Goal: Navigation & Orientation: Find specific page/section

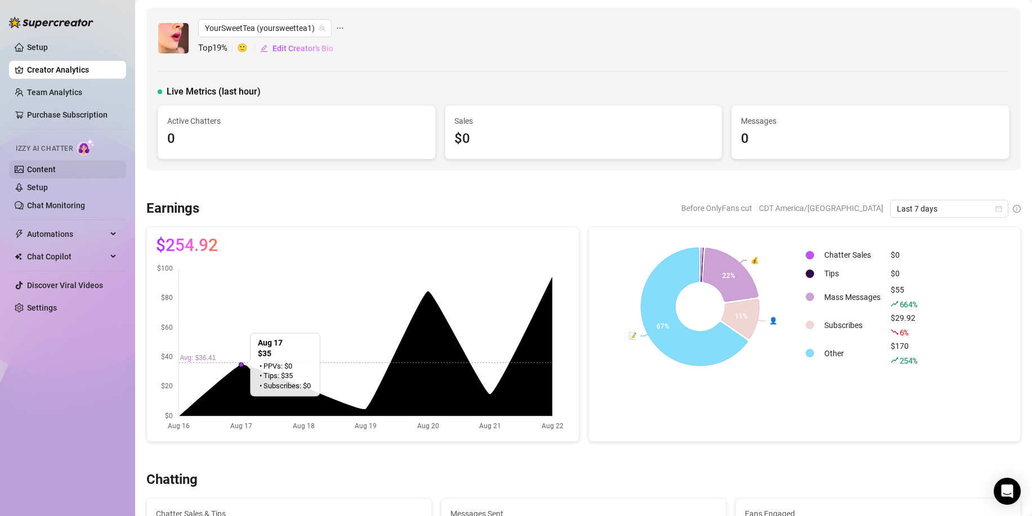
click at [39, 168] on link "Content" at bounding box center [41, 169] width 29 height 9
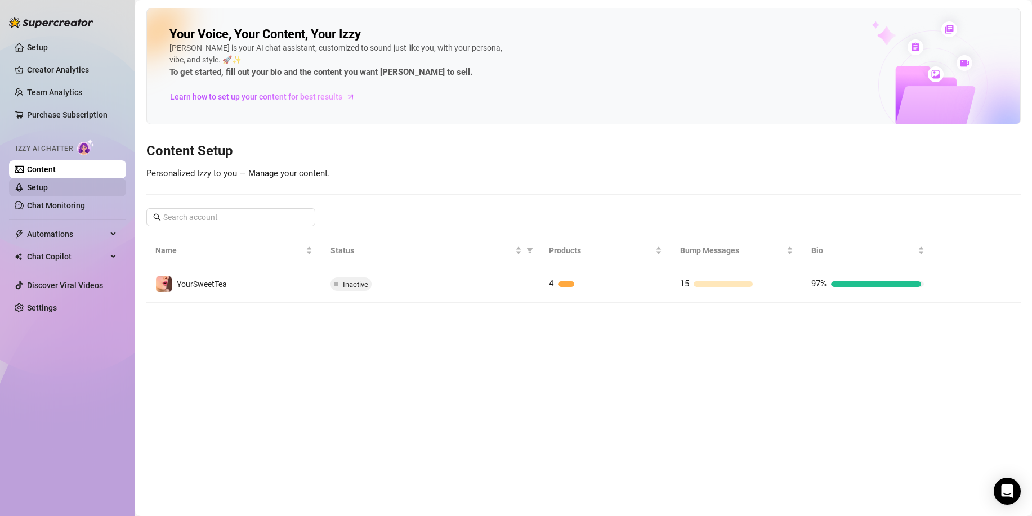
click at [48, 191] on link "Setup" at bounding box center [37, 187] width 21 height 9
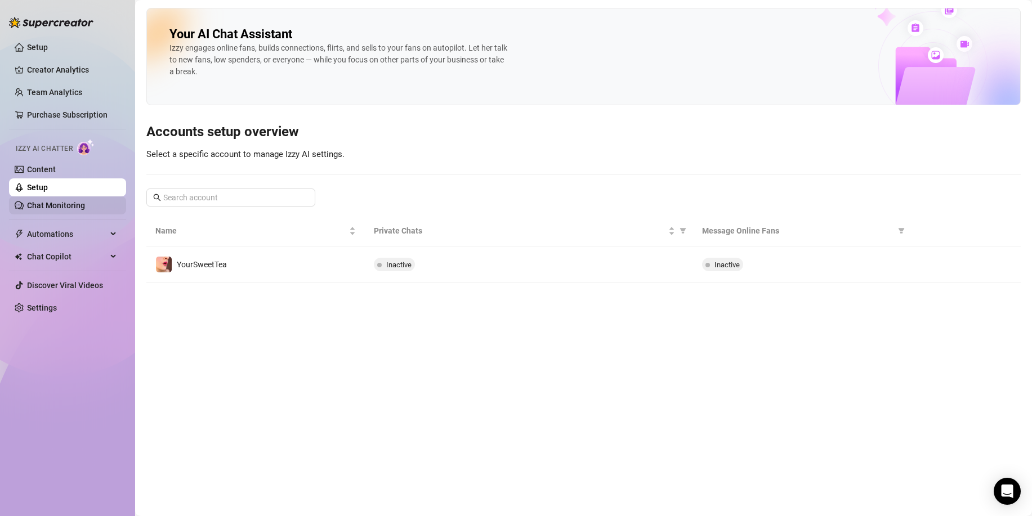
click at [53, 202] on link "Chat Monitoring" at bounding box center [56, 205] width 58 height 9
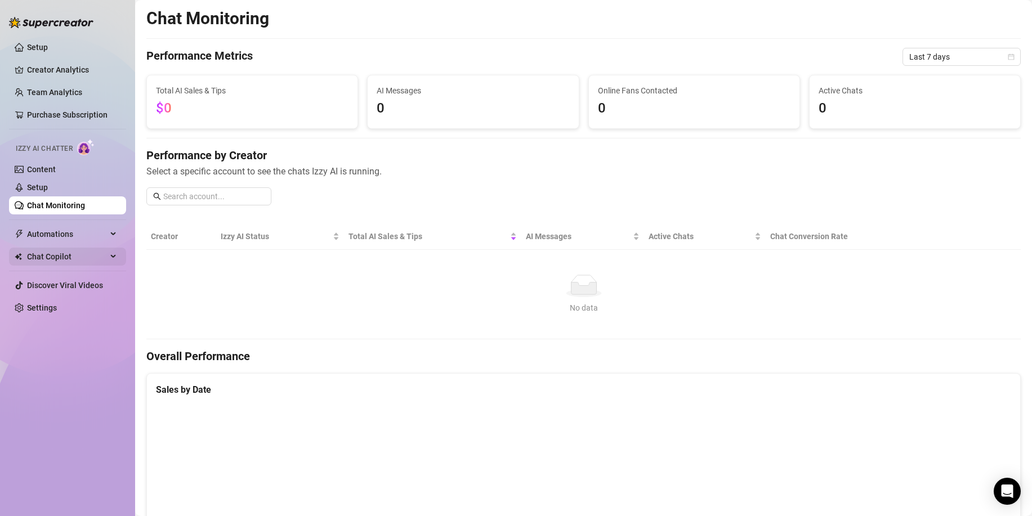
click at [39, 265] on span "Chat Copilot" at bounding box center [67, 257] width 80 height 18
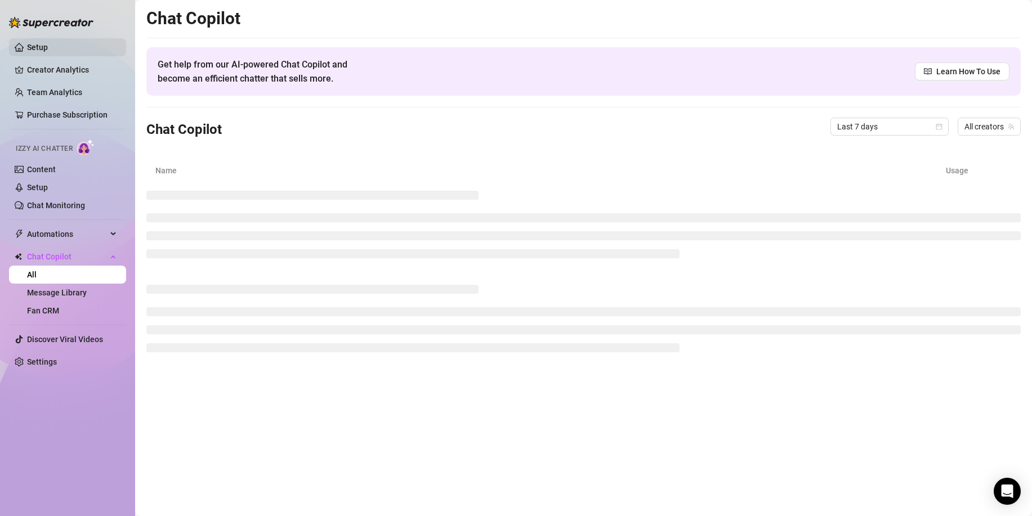
click at [47, 51] on link "Setup" at bounding box center [37, 47] width 21 height 9
